Goal: Task Accomplishment & Management: Use online tool/utility

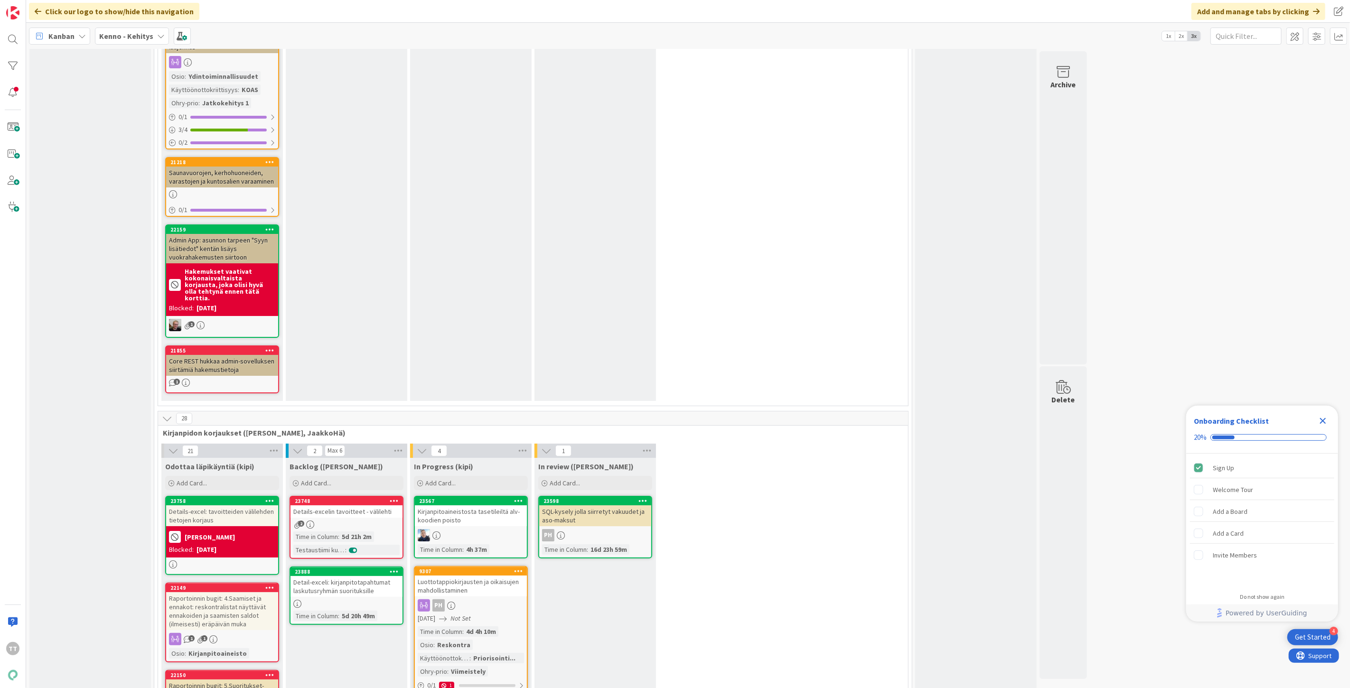
scroll to position [6011, 0]
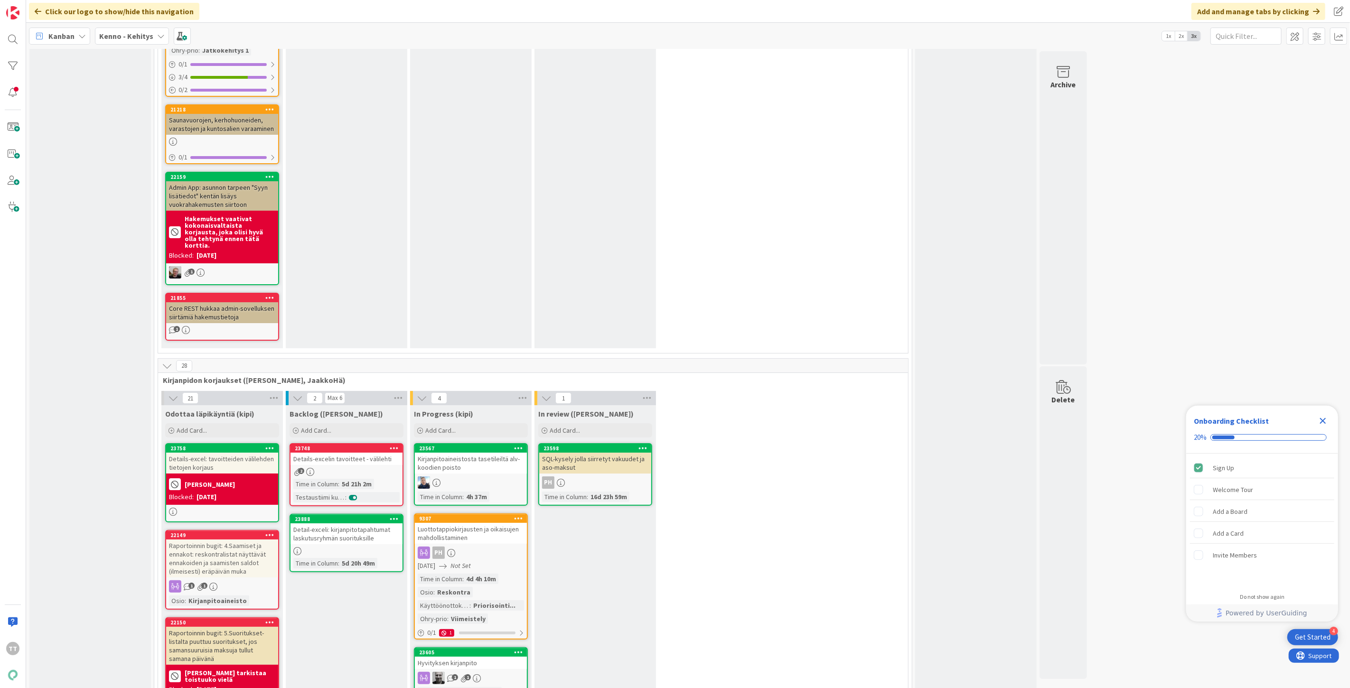
click at [216, 453] on div "Details-excel: tavoitteiden välilehden tietojen korjaus" at bounding box center [222, 463] width 112 height 21
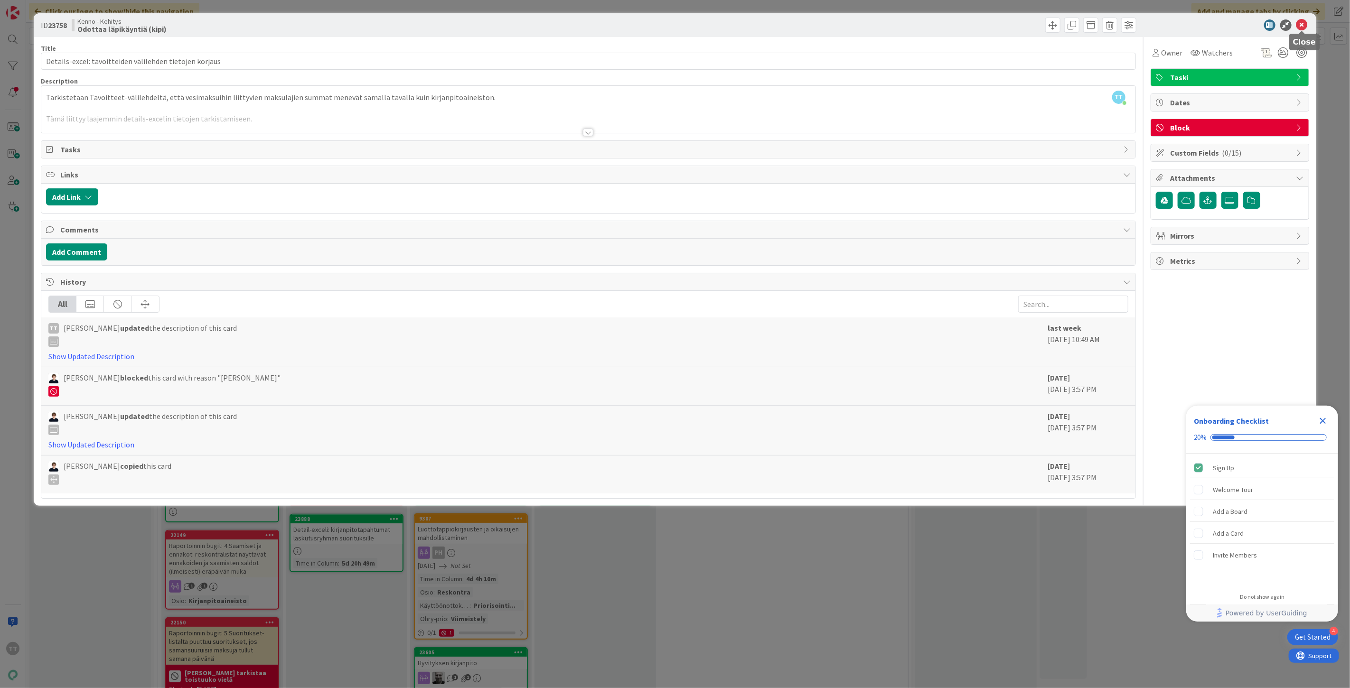
click at [1302, 25] on icon at bounding box center [1301, 24] width 11 height 11
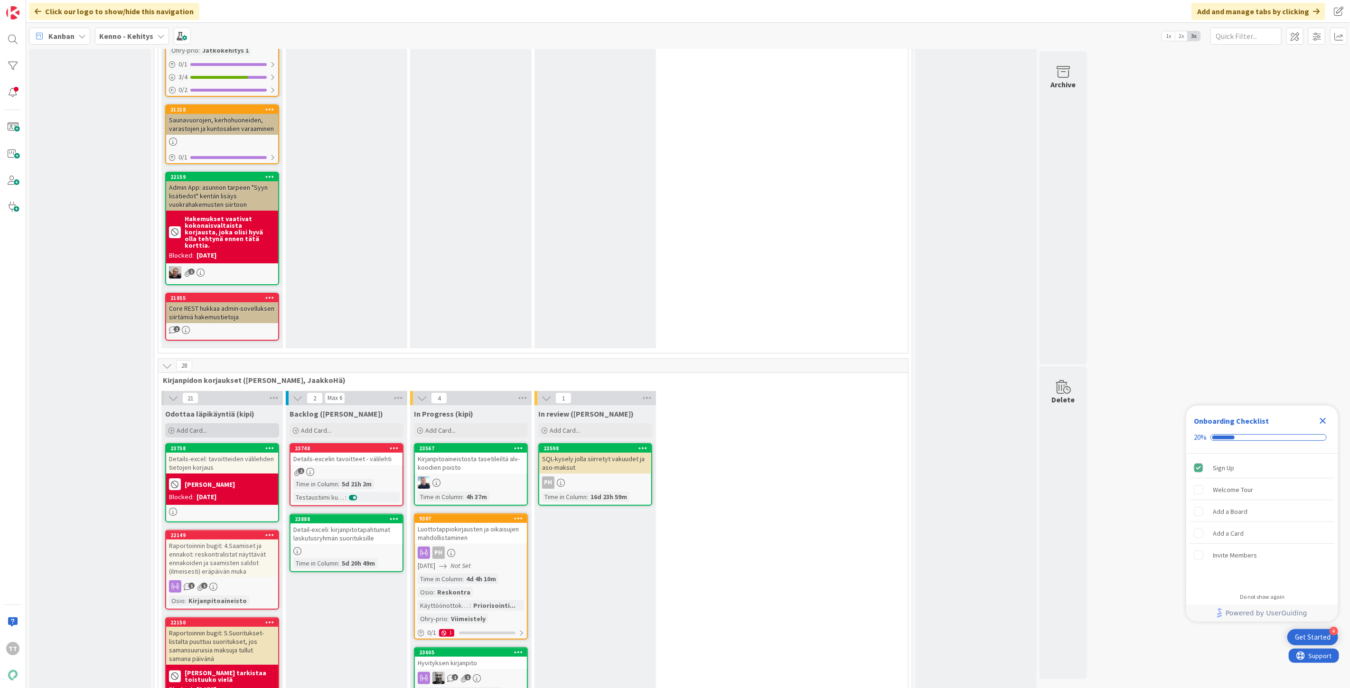
click at [176, 423] on div "Add Card..." at bounding box center [222, 430] width 114 height 14
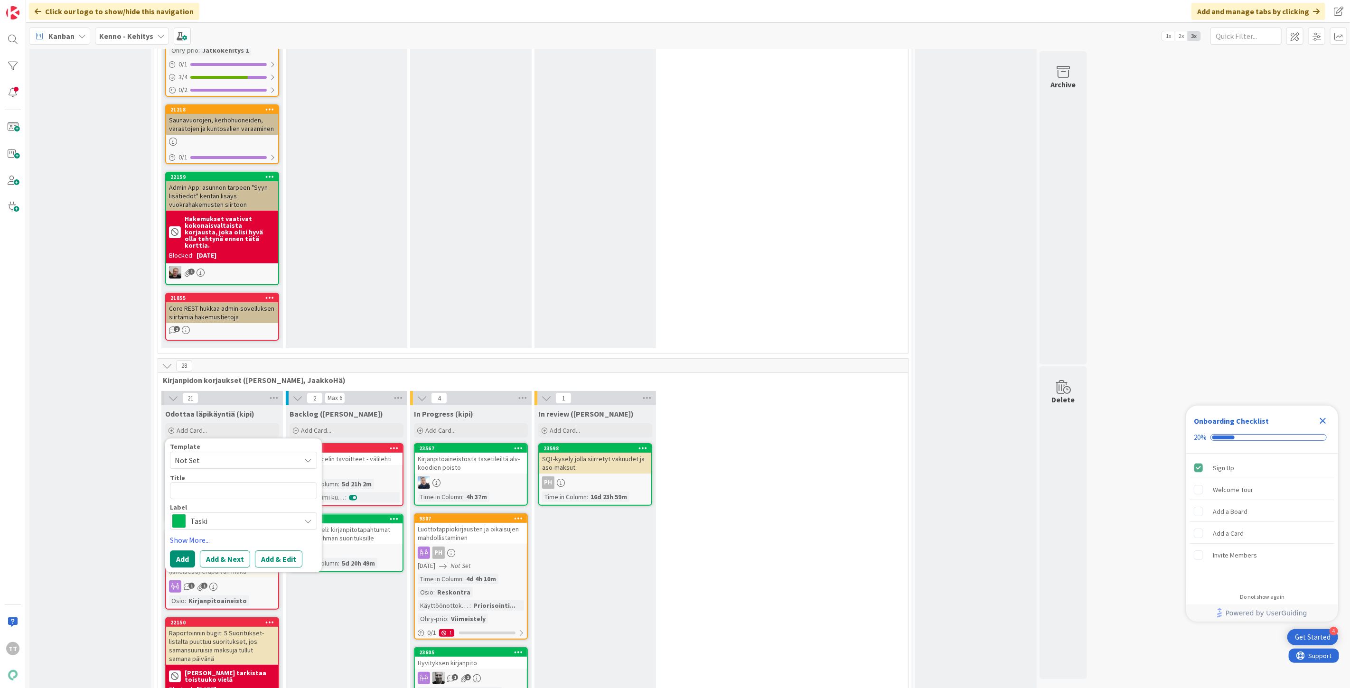
click at [205, 482] on textarea at bounding box center [243, 490] width 147 height 17
type textarea "x"
type textarea "L"
type textarea "x"
type textarea "La"
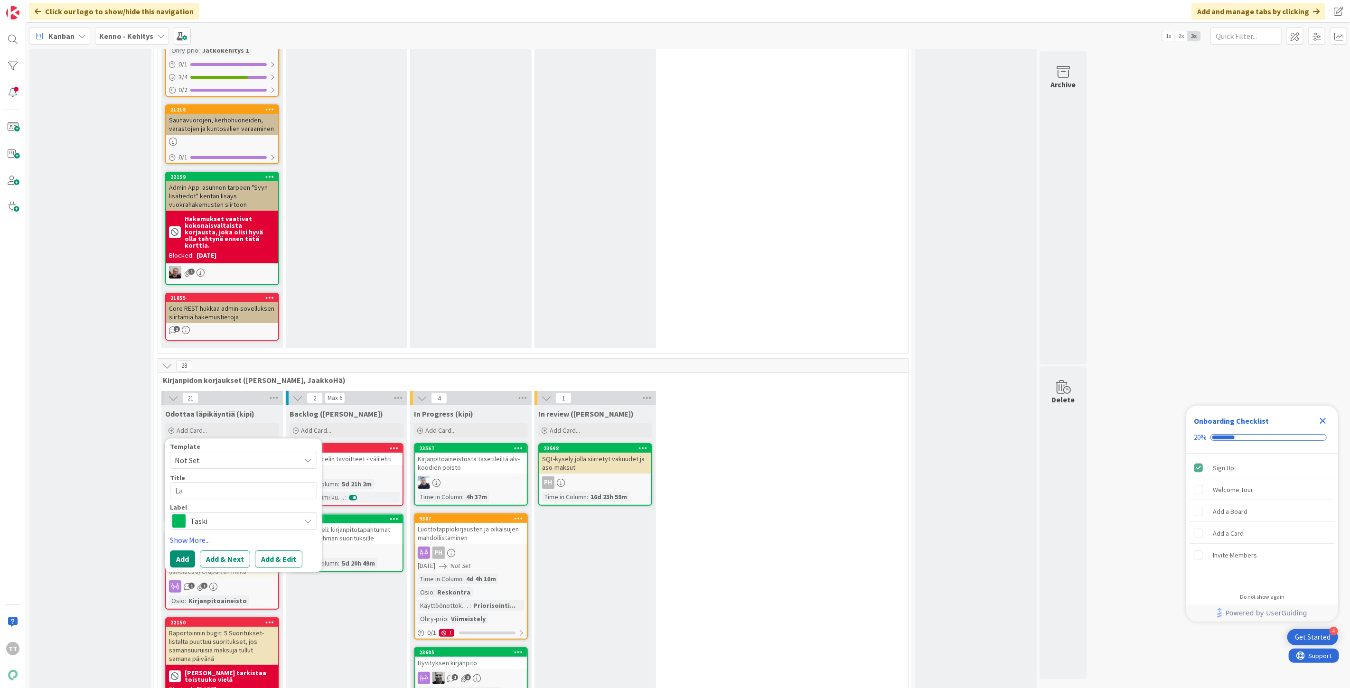
type textarea "x"
type textarea "Las"
type textarea "x"
type textarea "Lask"
type textarea "x"
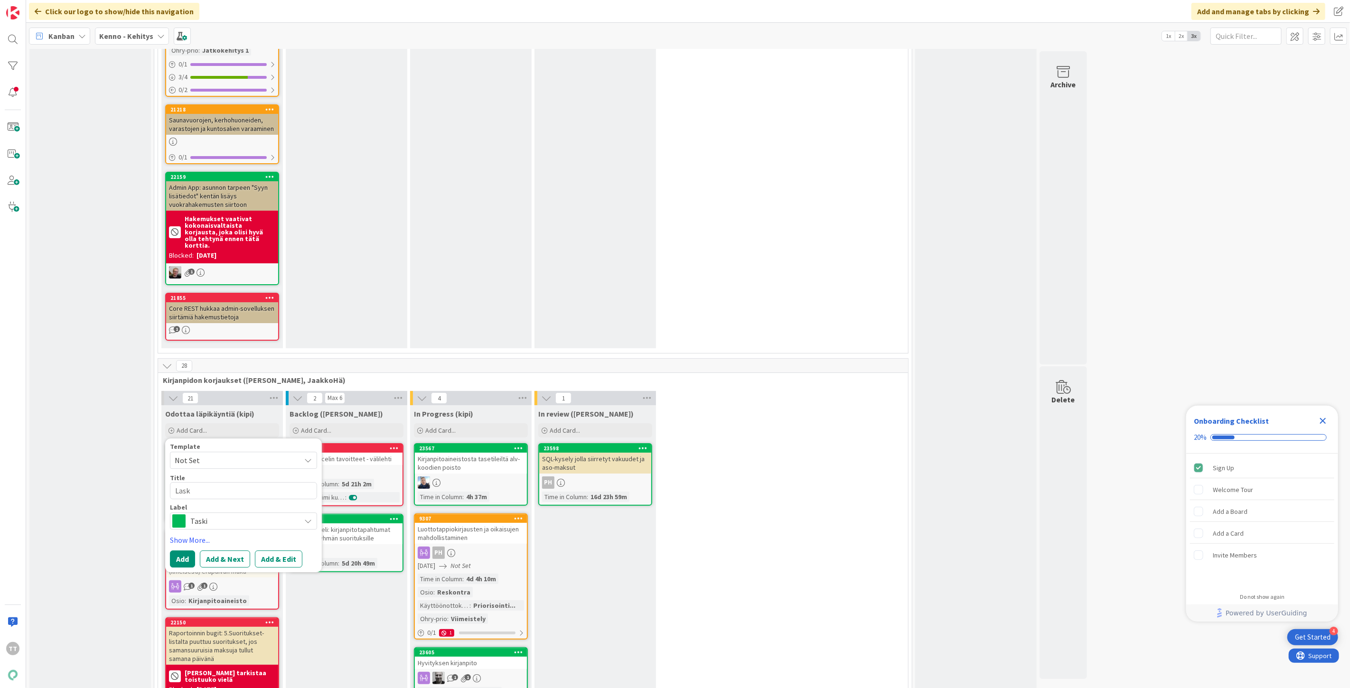
type textarea "Lasku"
type textarea "x"
type textarea "Laskut"
type textarea "x"
type textarea "Laskutus"
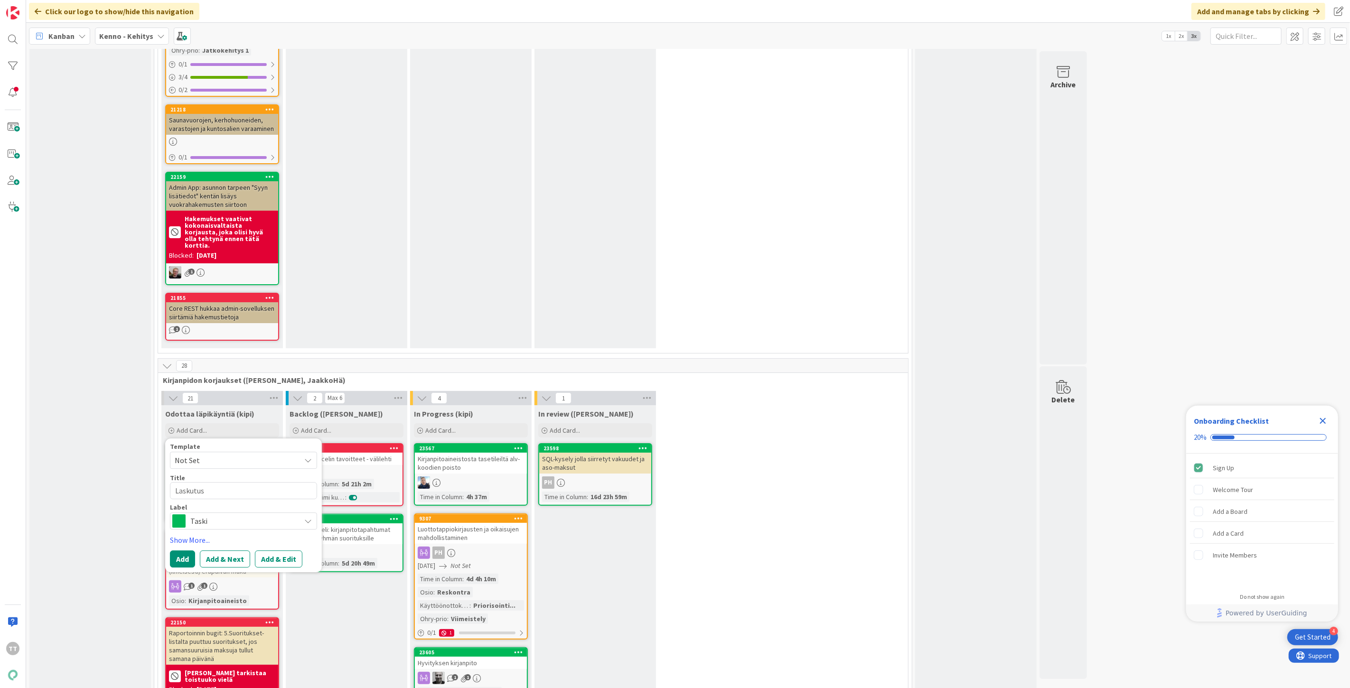
type textarea "x"
type textarea "Laskutusr"
type textarea "x"
type textarea "Laskutusry"
type textarea "x"
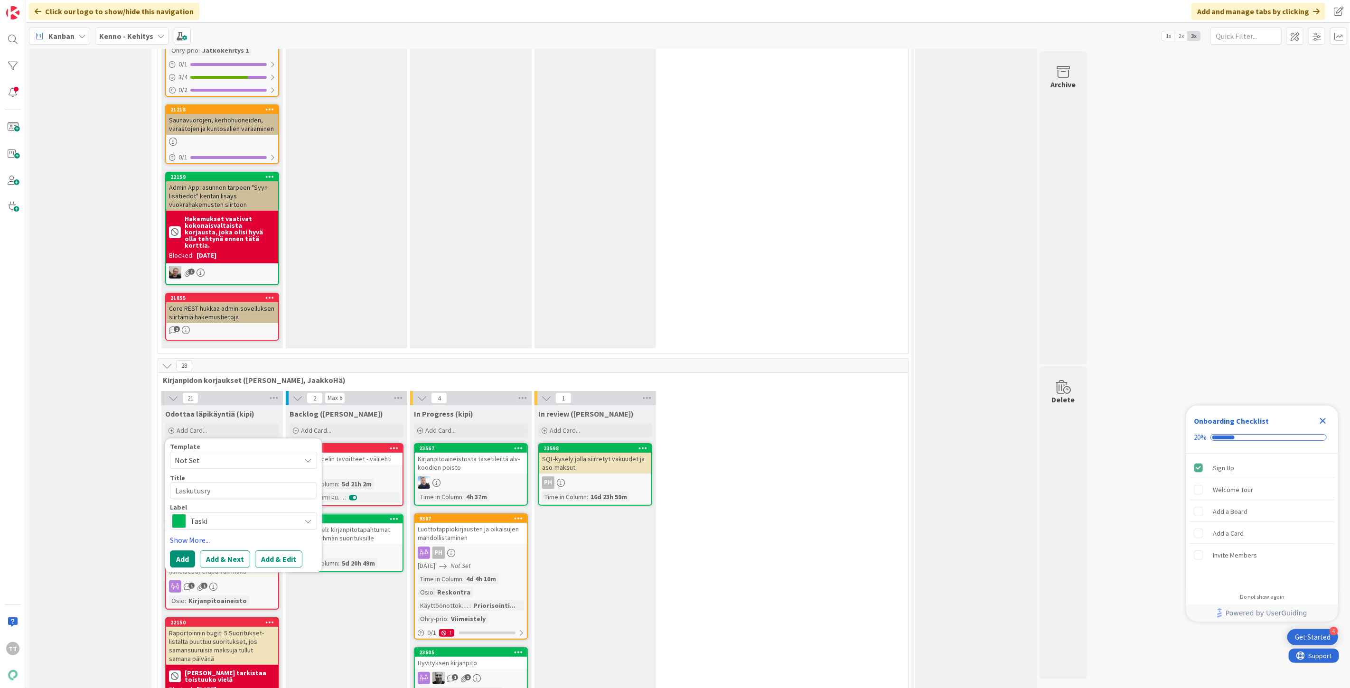
type textarea "Laskutusryh"
type textarea "x"
type textarea "Laskutusryhm"
type textarea "x"
type textarea "Laskutusryhmä"
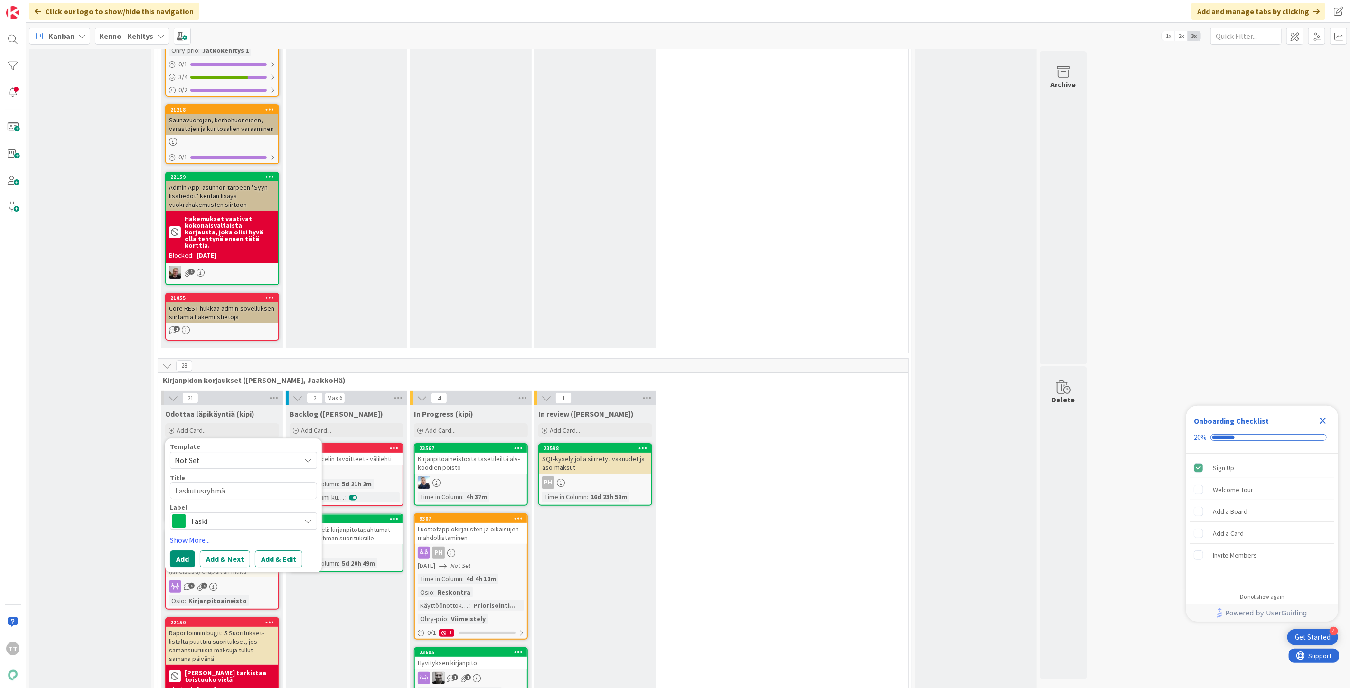
type textarea "x"
type textarea "Laskutusryhmäti"
type textarea "x"
type textarea "Laskutusryhmätie"
type textarea "x"
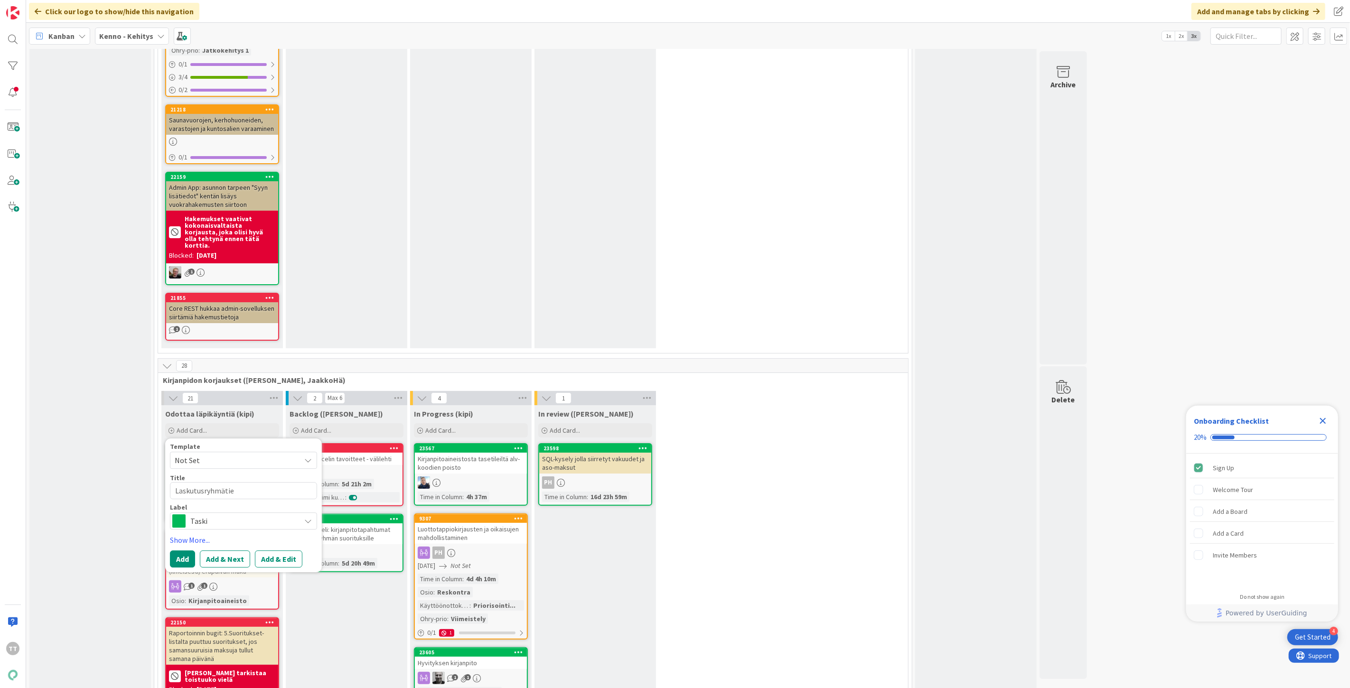
type textarea "Laskutusryhmätiet"
type textarea "x"
type textarea "Laskutusryhmätieto"
type textarea "x"
type textarea "Laskutusryhmätieto"
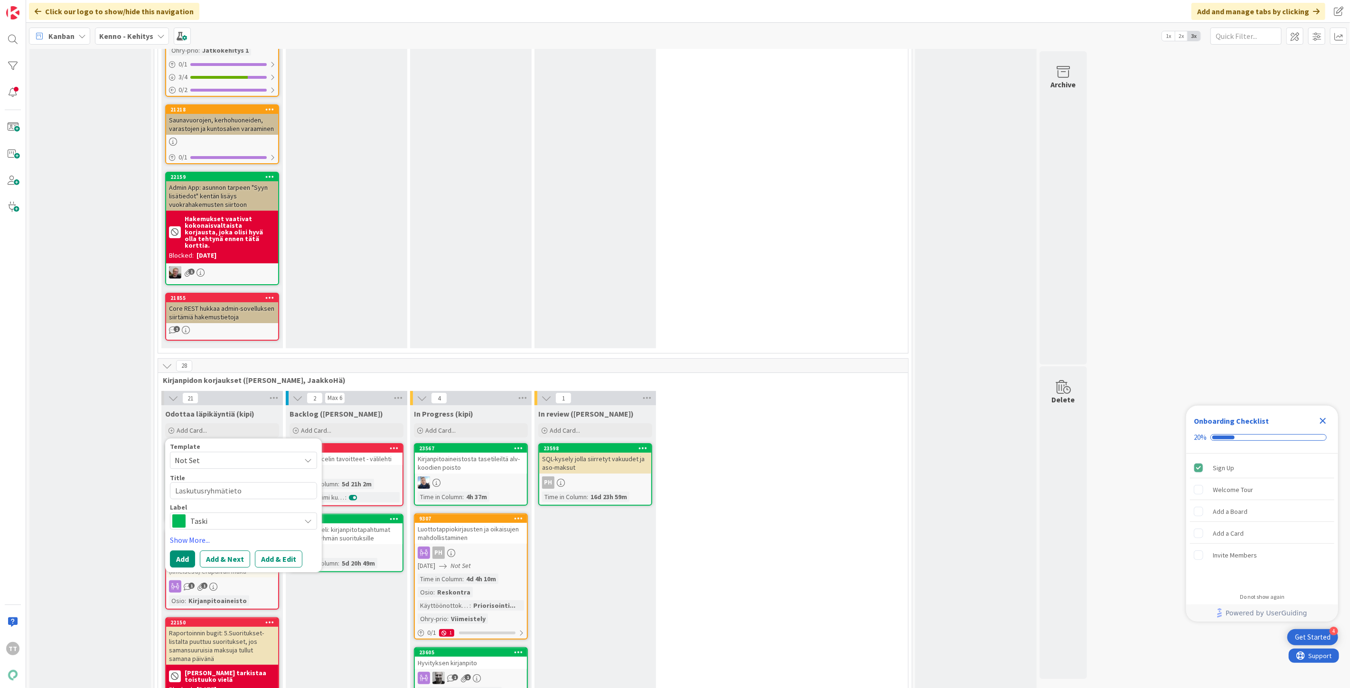
type textarea "x"
type textarea "Laskutusryhmätieto D"
type textarea "x"
type textarea "Laskutusryhmätieto De"
type textarea "x"
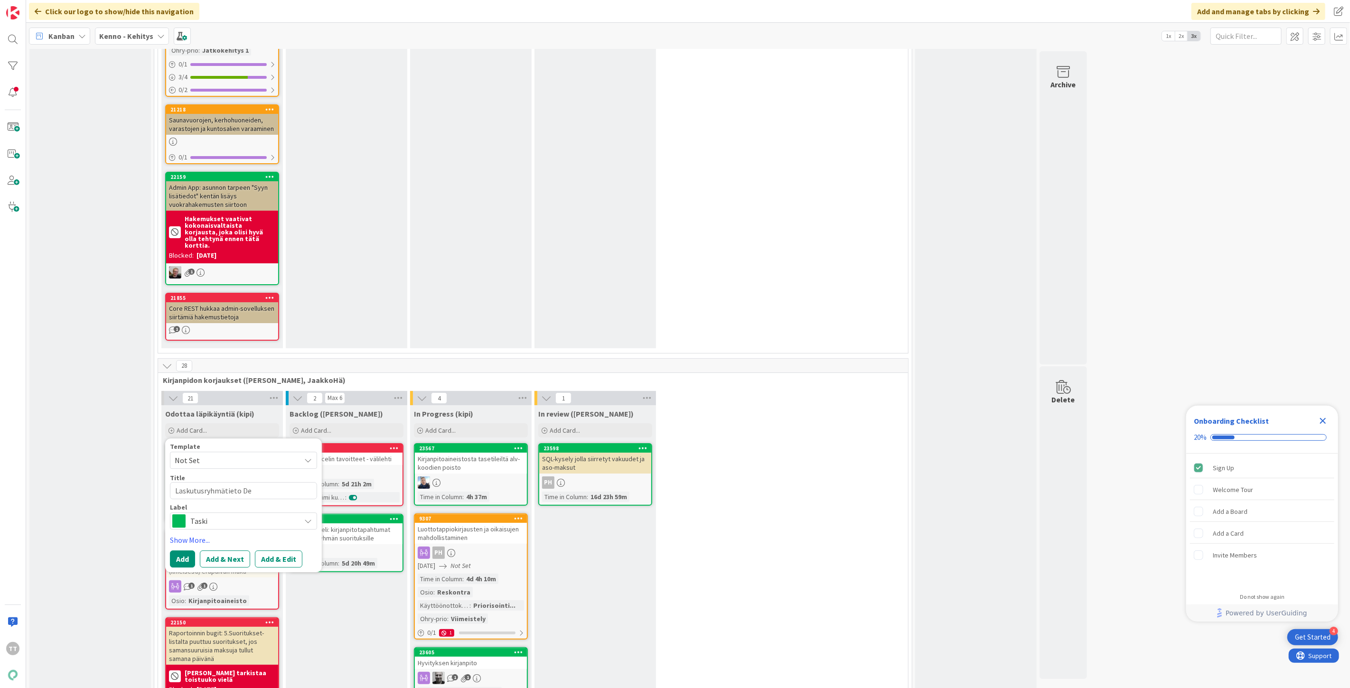
type textarea "Laskutusryhmätieto Det"
type textarea "x"
type textarea "Laskutusryhmätieto Deta"
type textarea "x"
type textarea "Laskutusryhmätieto Detai"
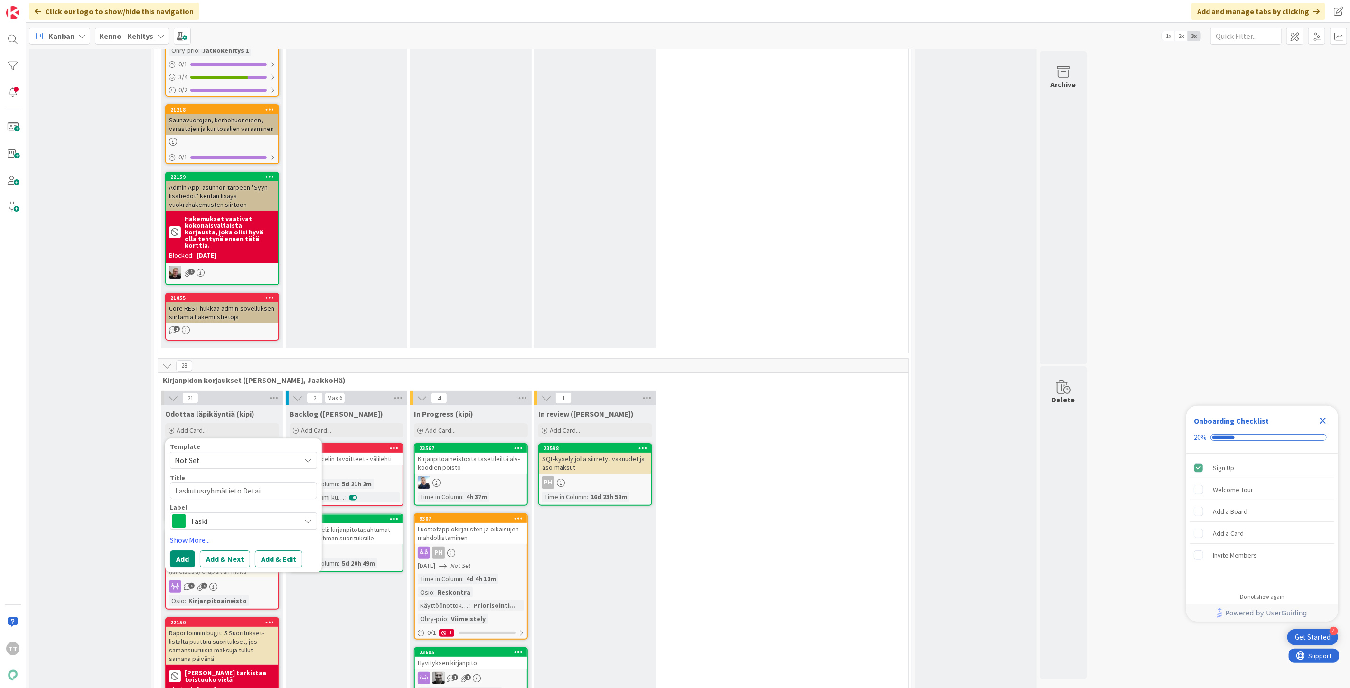
type textarea "x"
type textarea "Laskutusryhmätieto Detail"
type textarea "x"
type textarea "Laskutusryhmätieto Detail-"
type textarea "x"
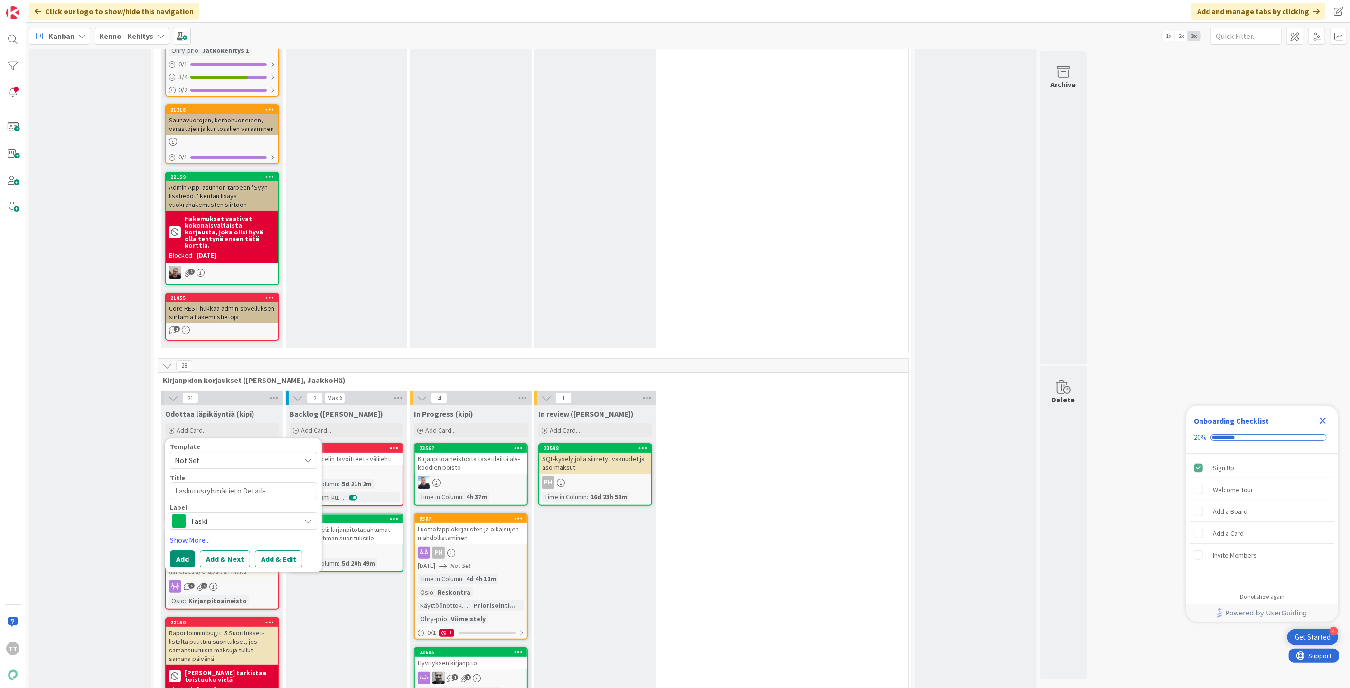
type textarea "Laskutusryhmätieto Detail-e"
type textarea "x"
type textarea "Laskutusryhmätieto Detail-"
type textarea "x"
type textarea "Laskutusryhmätieto Detail"
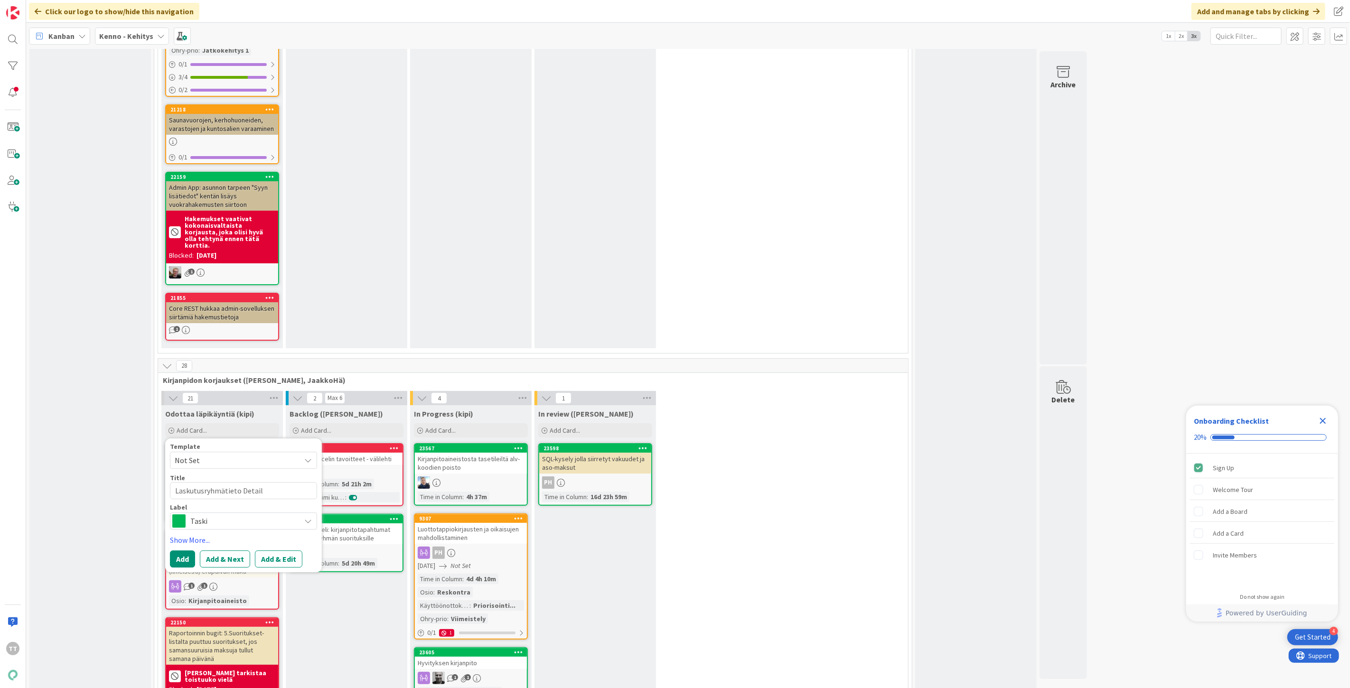
type textarea "x"
type textarea "Laskutusryhmätieto Details"
type textarea "x"
type textarea "Laskutusryhmätieto Details-"
type textarea "x"
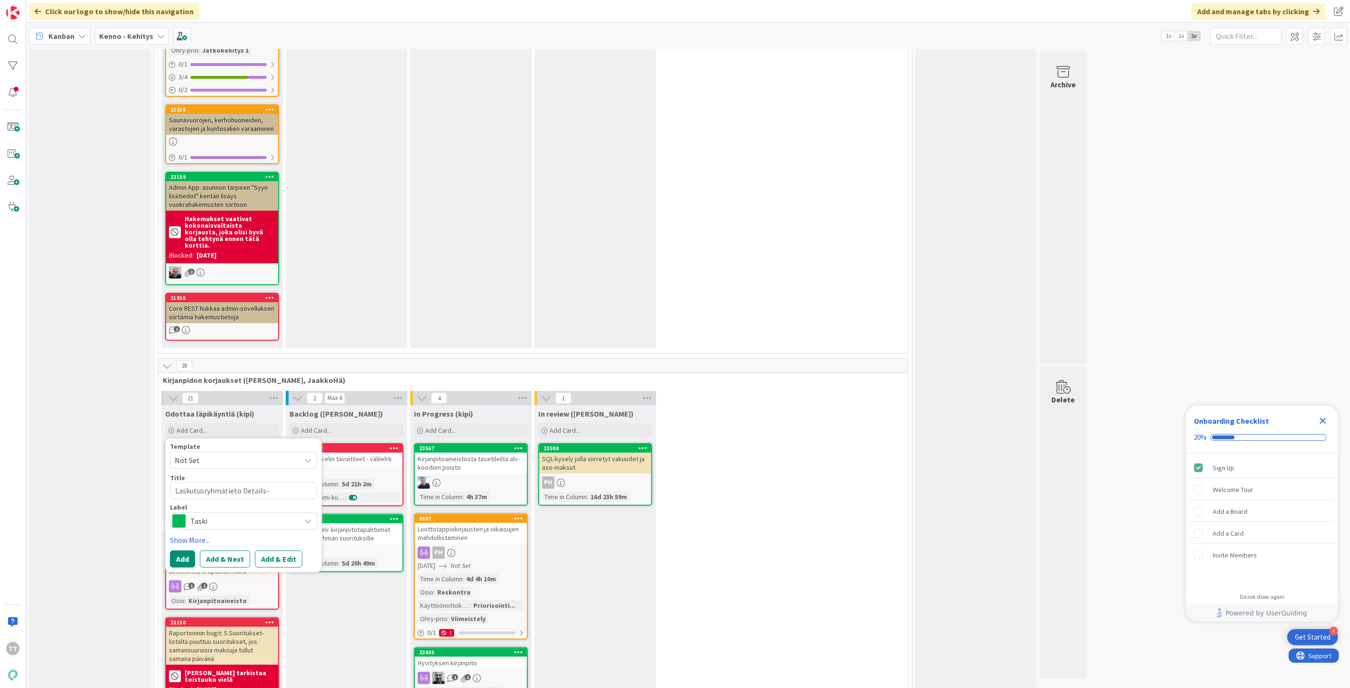
type textarea "Laskutusryhmätieto Details-e"
type textarea "x"
type textarea "Laskutusryhmätieto Details-exc"
type textarea "x"
type textarea "Laskutusryhmätieto Details-exce"
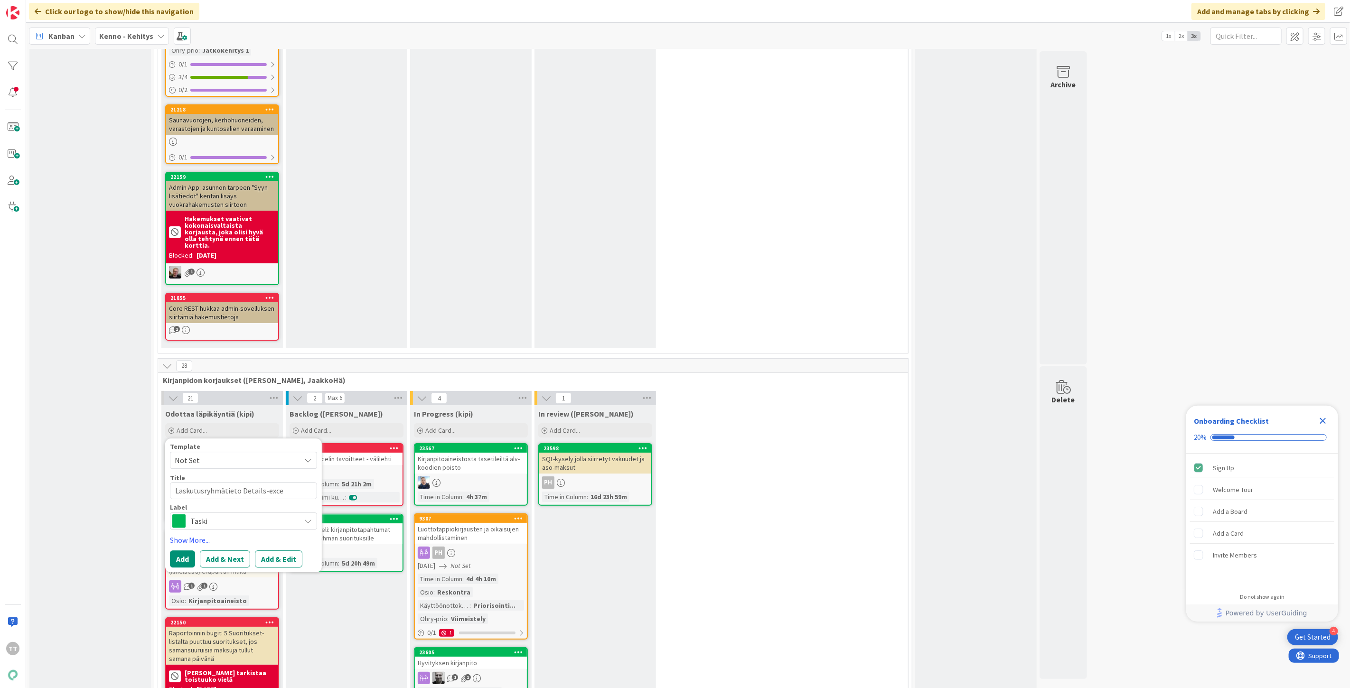
type textarea "x"
type textarea "Laskutusryhmätieto Details-excel"
type textarea "x"
type textarea "Laskutusryhmätieto Details-exceli"
type textarea "x"
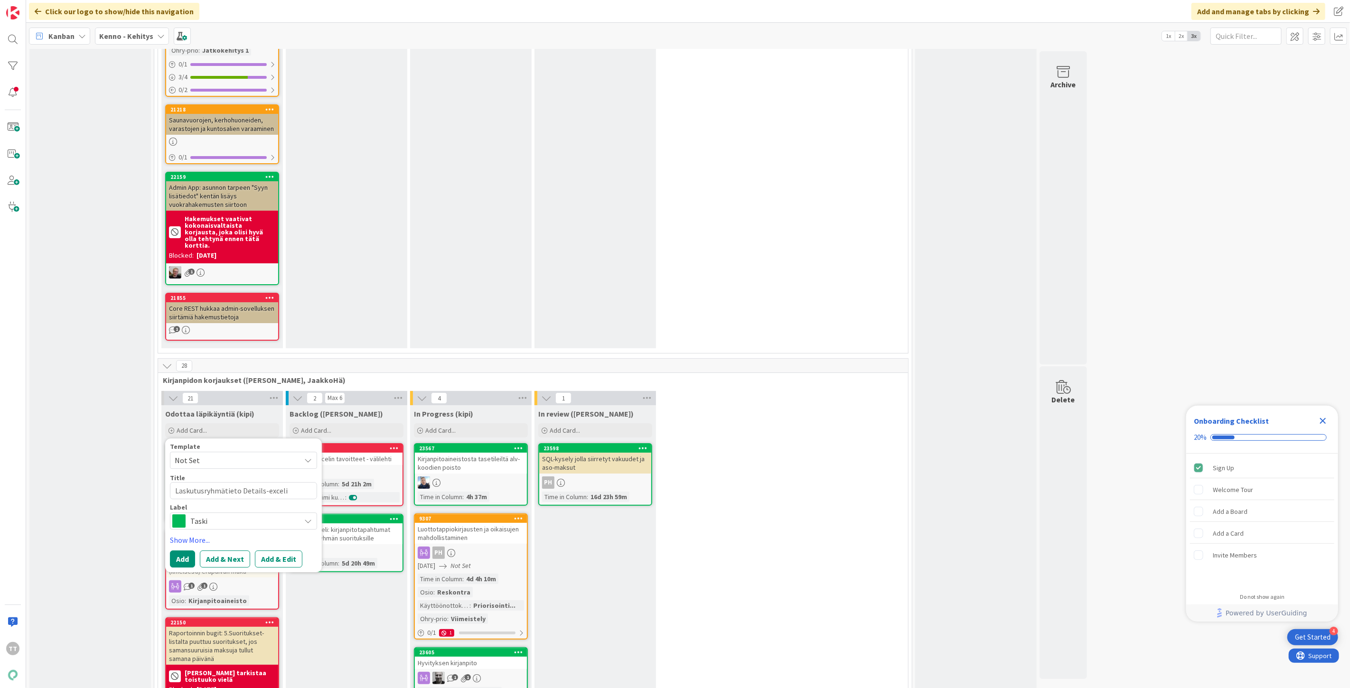
type textarea "Laskutusryhmätieto Details-excelin"
type textarea "x"
type textarea "Laskutusryhmätieto Details-excelin"
type textarea "x"
type textarea "Laskutusryhmätieto Details-excelin t"
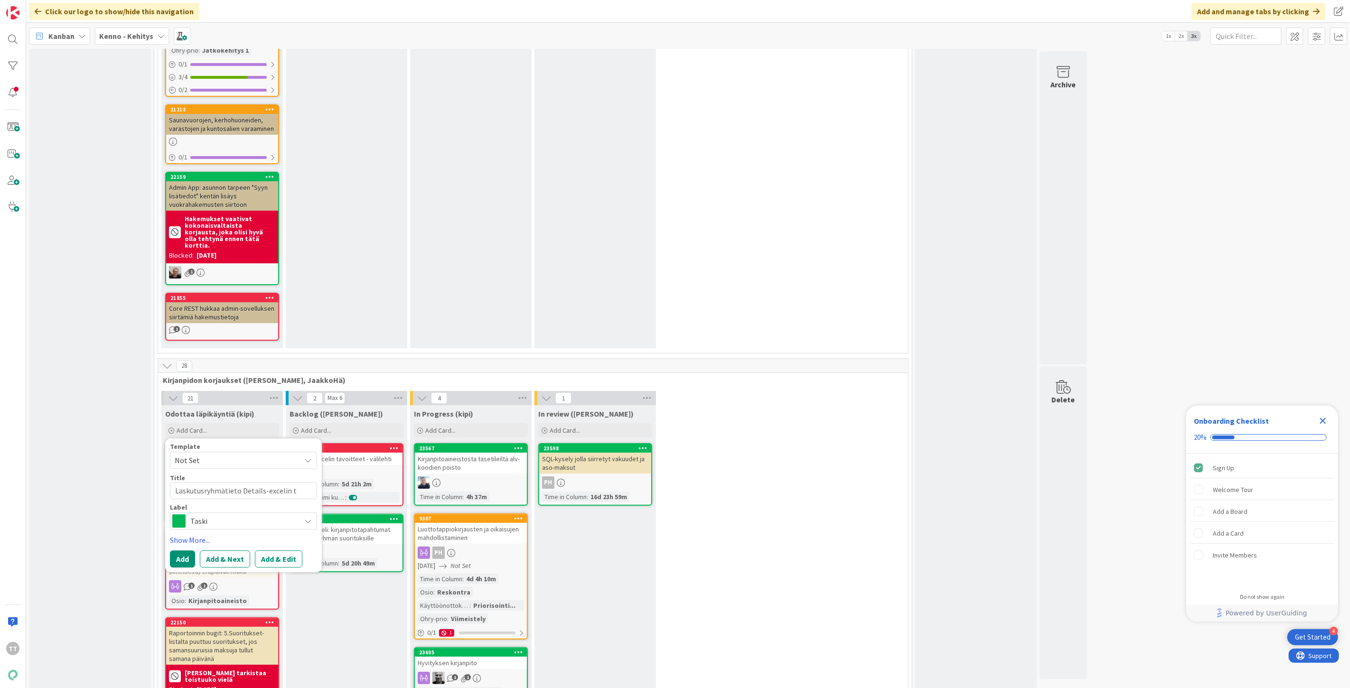
type textarea "x"
type textarea "Laskutusryhmätieto Details-excelin ta"
type textarea "x"
type textarea "Laskutusryhmätieto Details-excelin tav"
type textarea "x"
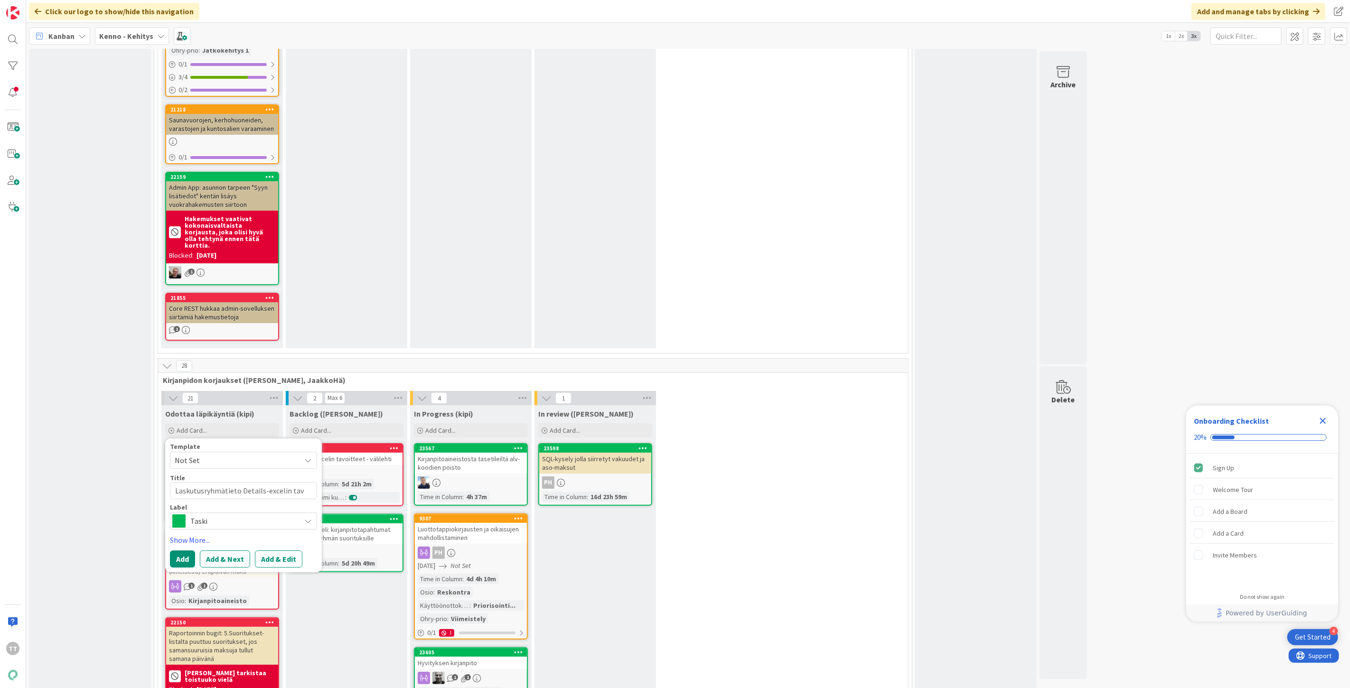
type textarea "Laskutusryhmätieto Details-excelin tavo"
type textarea "x"
type textarea "Laskutusryhmätieto Details-excelin tavoi"
type textarea "x"
type textarea "Laskutusryhmätieto Details-excelin tavoit"
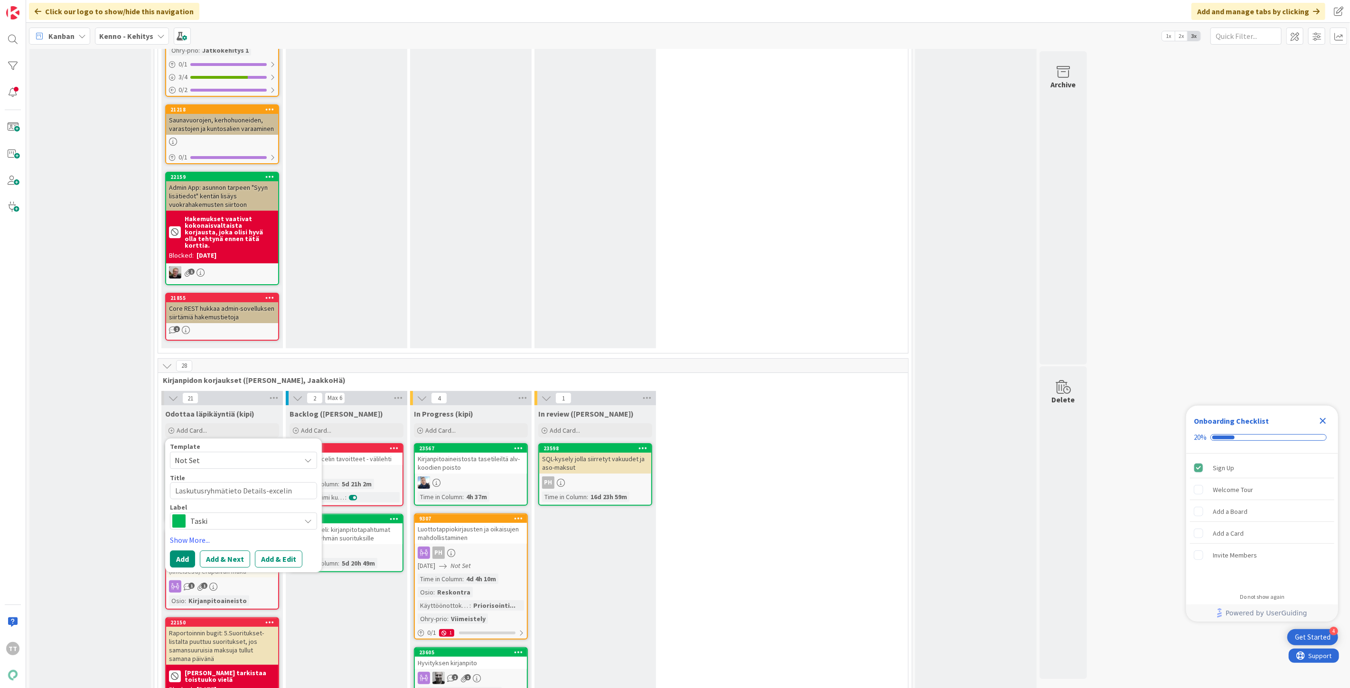
type textarea "x"
type textarea "Laskutusryhmätieto Details-excelin tavoitt"
type textarea "x"
type textarea "Laskutusryhmätieto Details-excelin tavoitte"
type textarea "x"
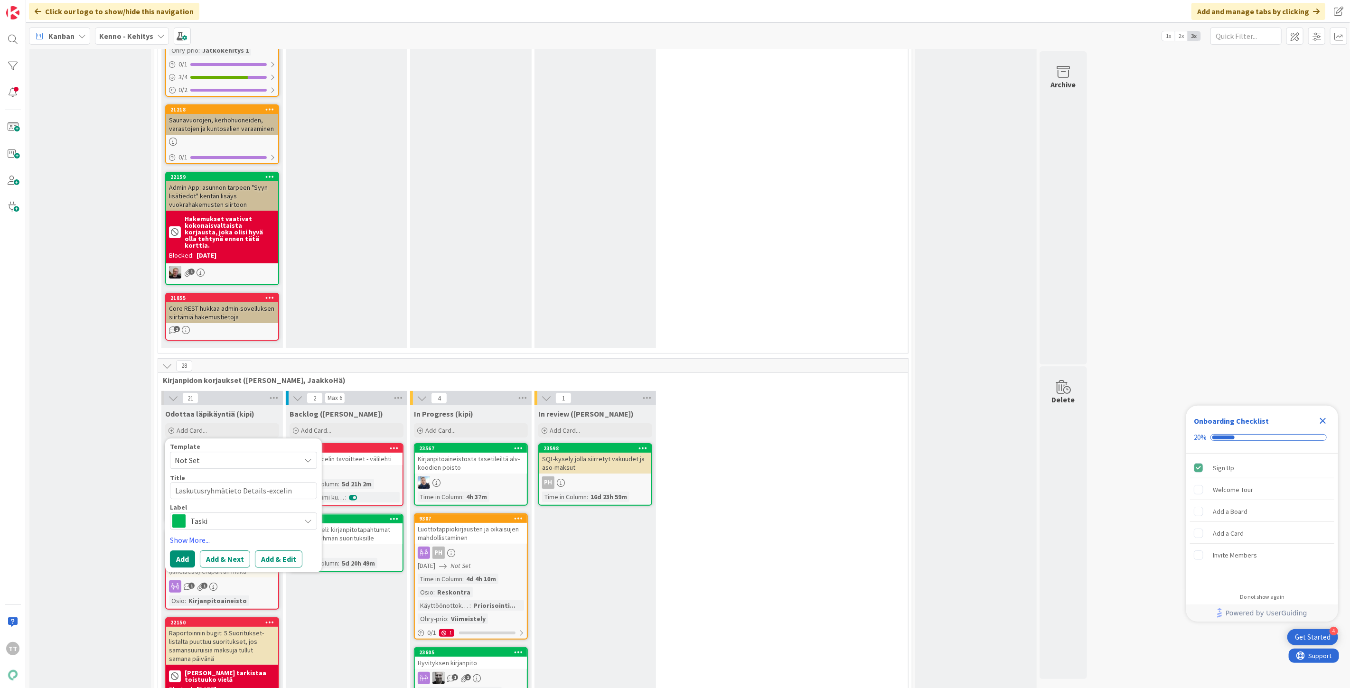
type textarea "Laskutusryhmätieto Details-excelin tavoittei"
type textarea "x"
type textarea "Laskutusryhmätieto Details-excelin tavoitteis"
type textarea "x"
type textarea "Laskutusryhmätieto Details-excelin tavoitteisi"
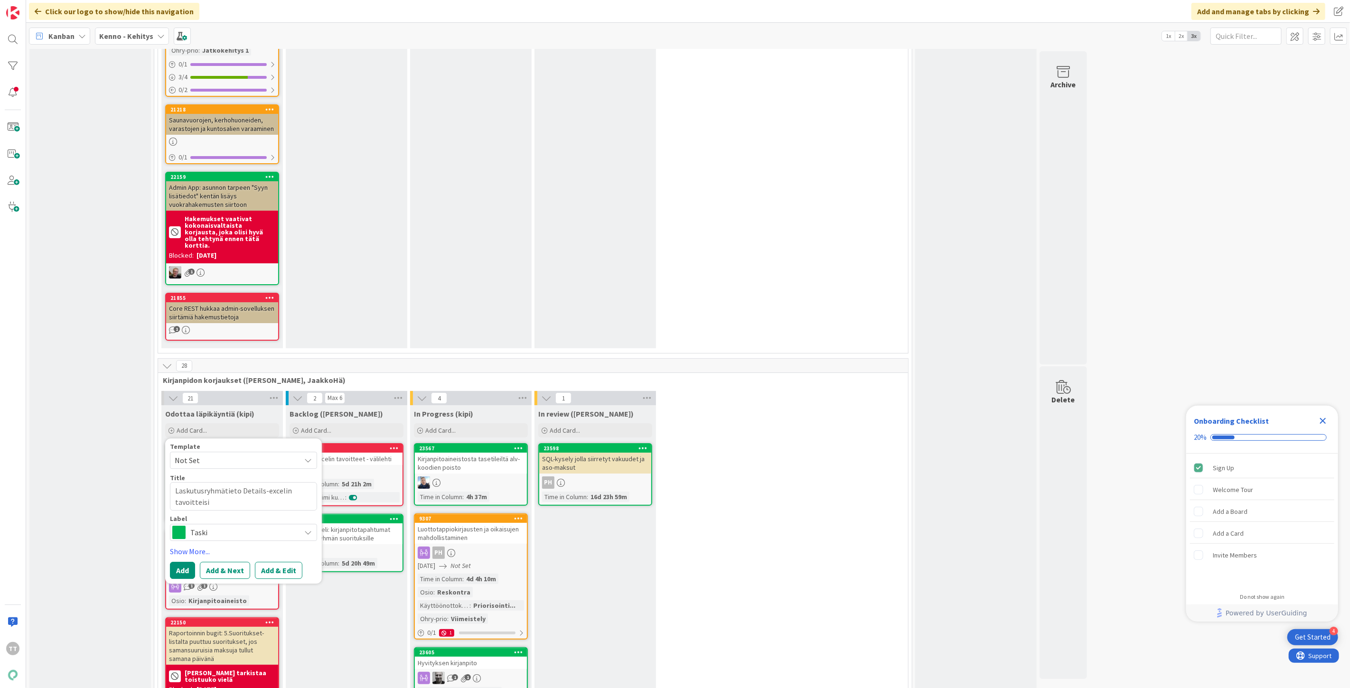
type textarea "x"
type textarea "Laskutusryhmätieto Details-excelin tavoitteisii"
type textarea "x"
type textarea "Laskutusryhmätieto Details-excelin tavoitteisiin"
click at [286, 562] on button "Add & Edit" at bounding box center [278, 570] width 47 height 17
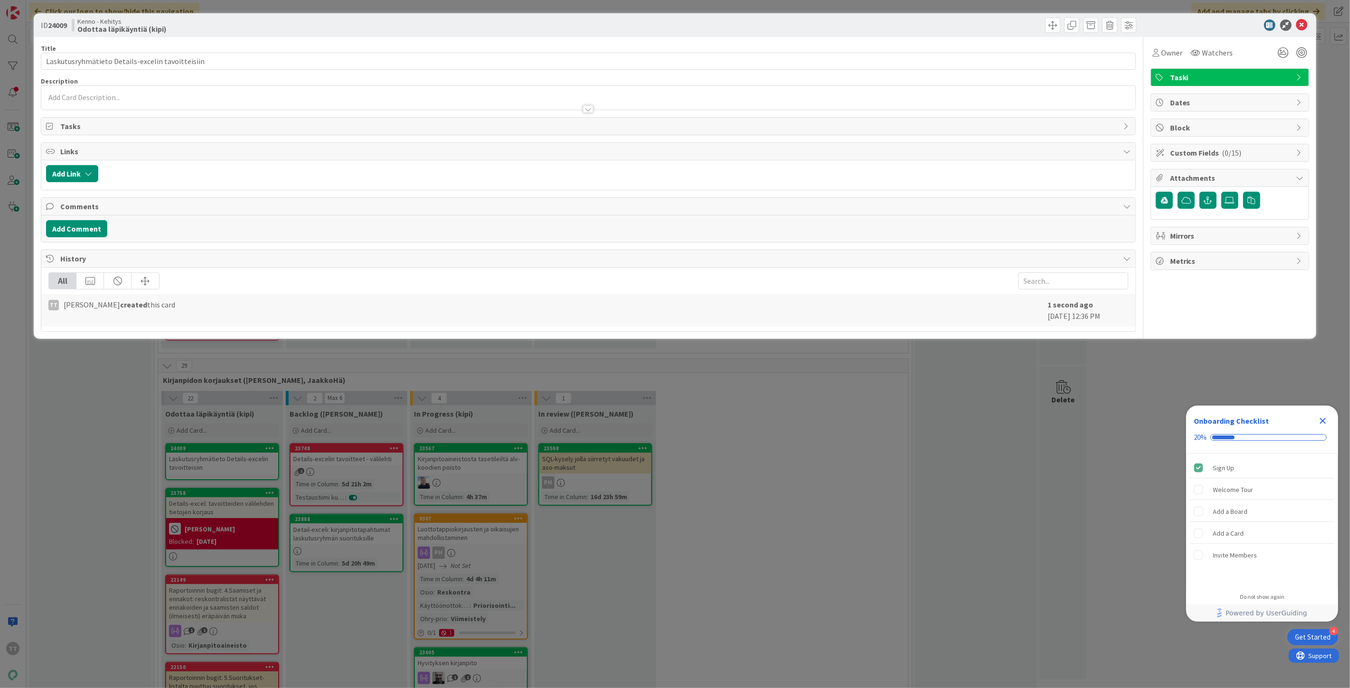
click at [111, 96] on div at bounding box center [588, 98] width 1094 height 24
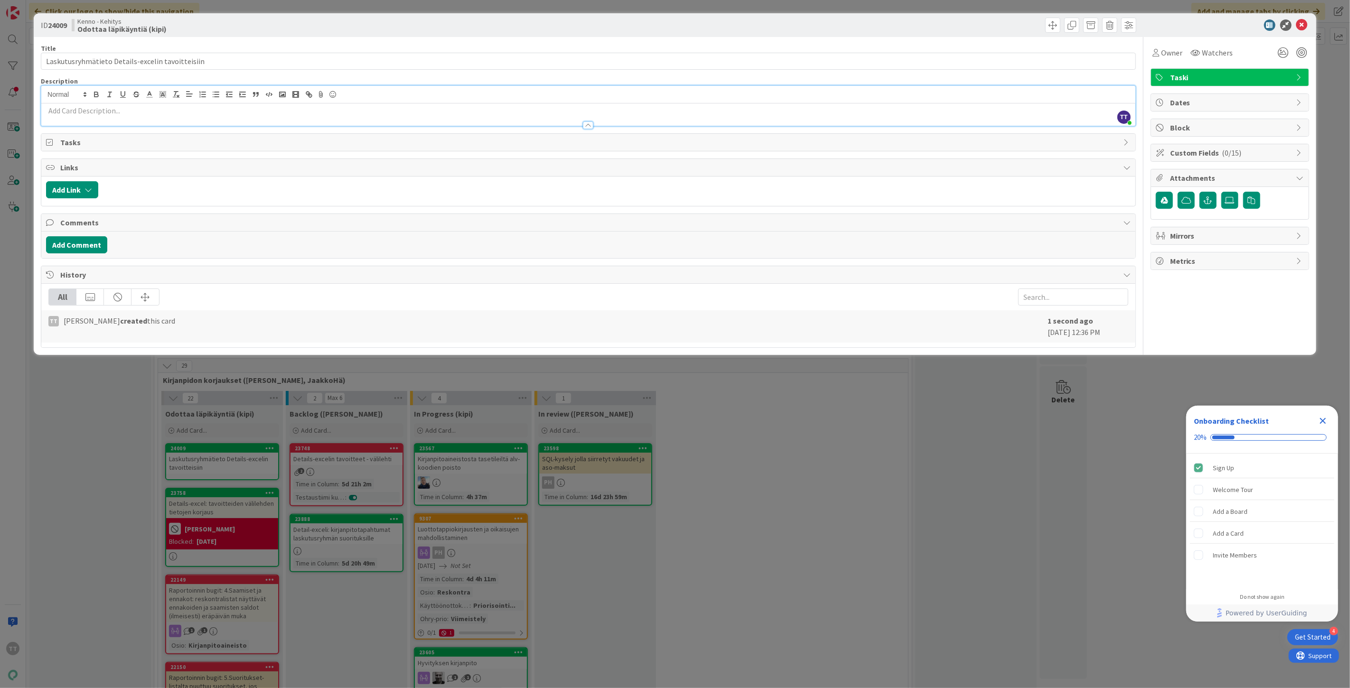
click at [103, 114] on p at bounding box center [588, 110] width 1084 height 11
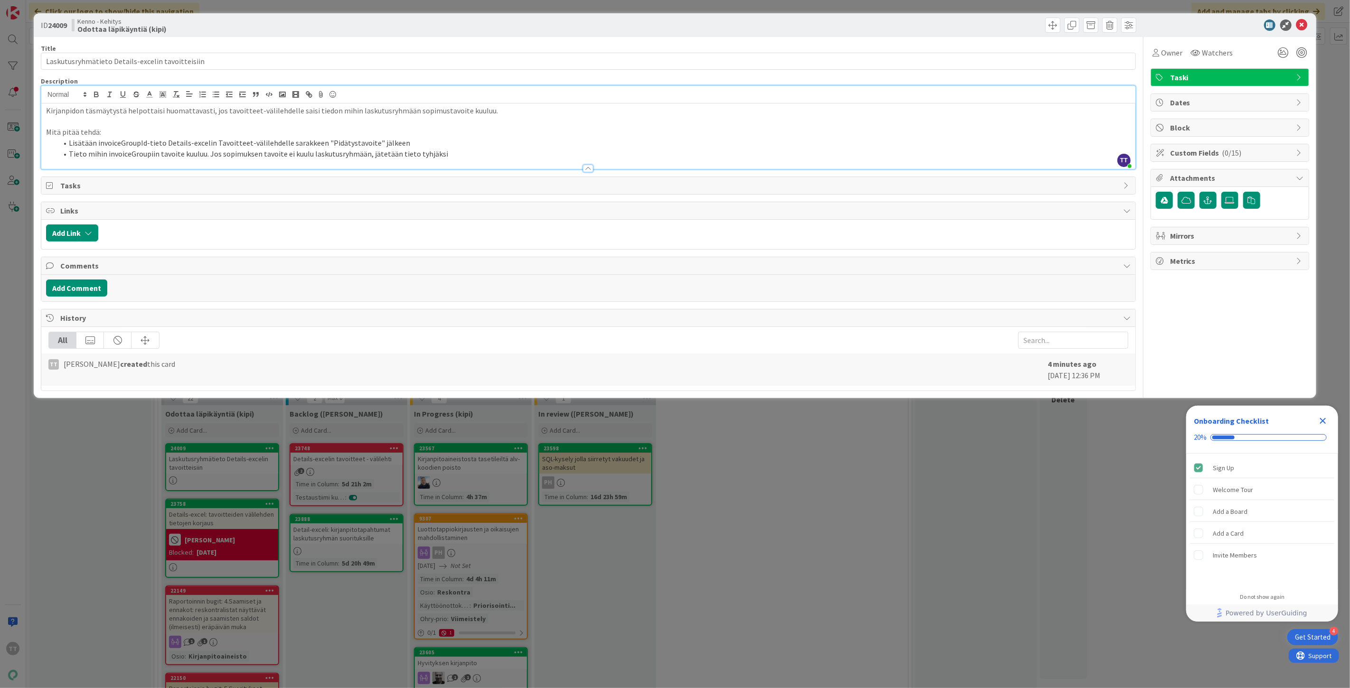
click at [121, 156] on li "Tieto mihin invoiceGroupiin tavoite kuuluu. Jos sopimuksen tavoite ei kuulu las…" at bounding box center [593, 154] width 1073 height 11
click at [462, 156] on li "Tieto mihin laskutusryhmään tavoite kuuluu. Jos sopimuksen tavoite ei kuulu las…" at bounding box center [593, 154] width 1073 height 11
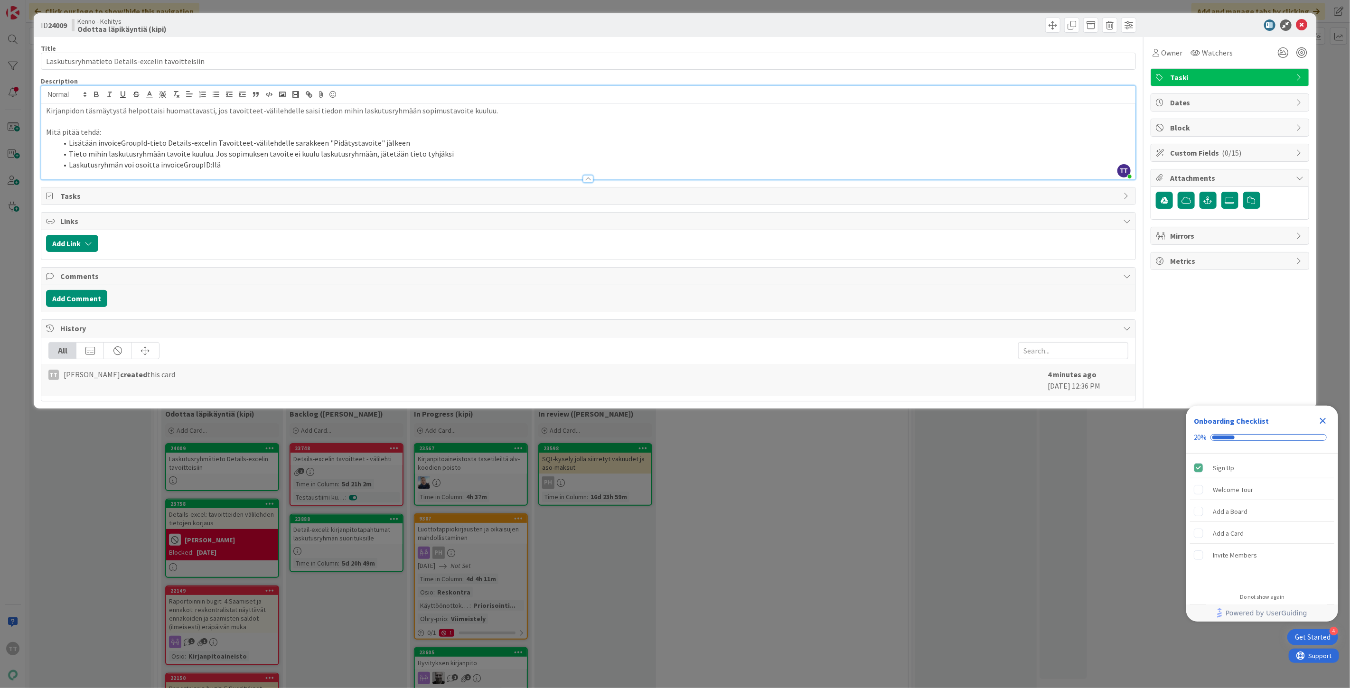
click at [154, 166] on li "Laskutusryhmän voi osoitta invoiceGroupID:llä" at bounding box center [593, 164] width 1073 height 11
click at [242, 160] on li "Laskutusryhmän voi osoittaa invoiceGroupID:llä" at bounding box center [593, 164] width 1073 height 11
click at [1303, 26] on icon at bounding box center [1301, 24] width 11 height 11
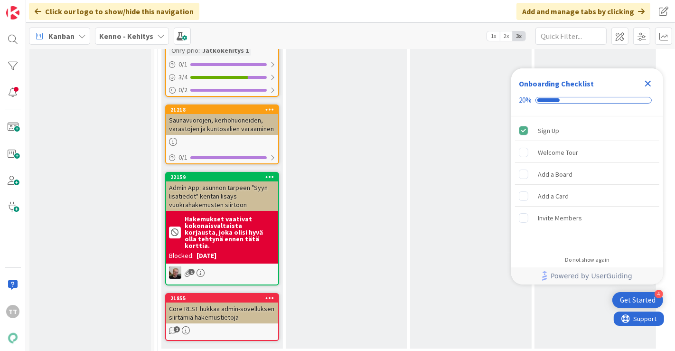
scroll to position [6011, 0]
